Goal: Communication & Community: Answer question/provide support

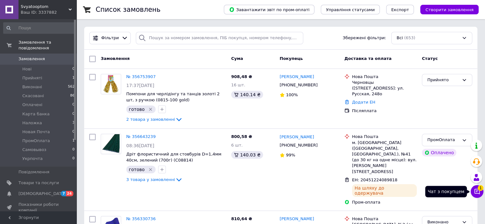
click at [482, 192] on button "Чат з покупцем 1" at bounding box center [476, 191] width 13 height 13
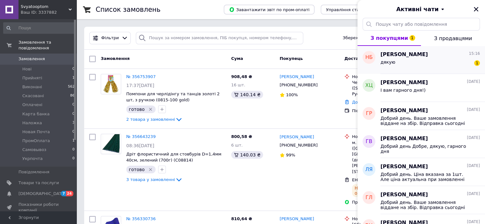
click at [413, 62] on div "дякую 1" at bounding box center [429, 63] width 99 height 10
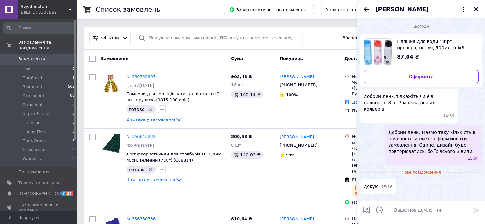
click at [366, 8] on icon "Назад" at bounding box center [366, 9] width 8 height 8
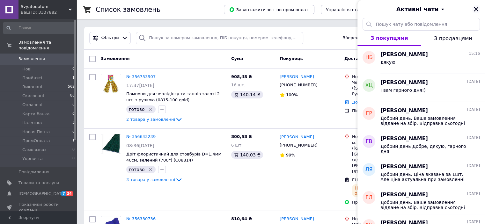
click at [478, 9] on icon "Закрити" at bounding box center [476, 9] width 6 height 6
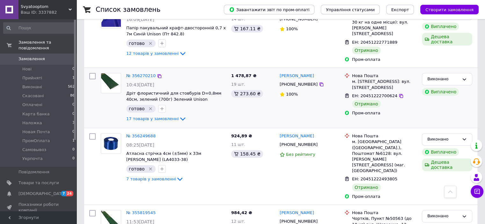
scroll to position [287, 0]
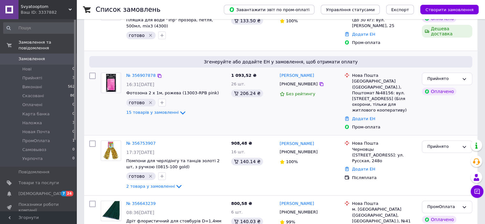
scroll to position [96, 0]
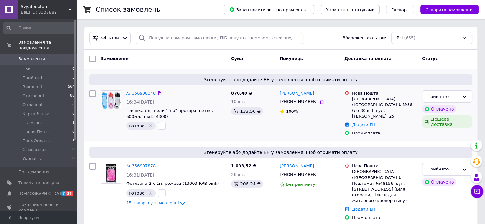
scroll to position [32, 0]
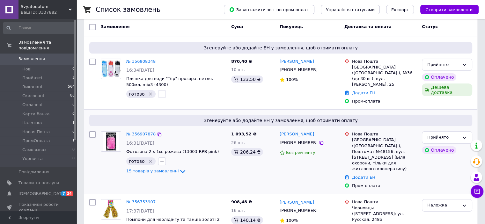
click at [179, 168] on icon at bounding box center [183, 172] width 8 height 8
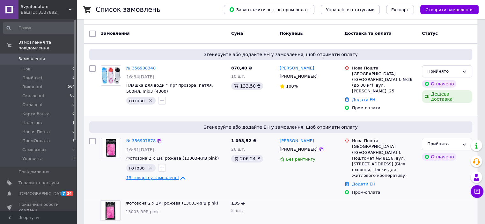
scroll to position [0, 0]
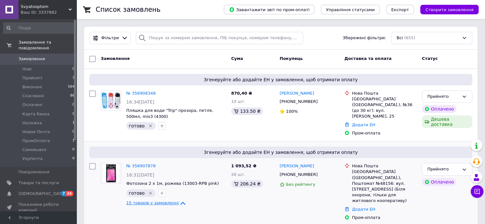
click at [179, 200] on icon at bounding box center [183, 204] width 8 height 8
